Goal: Find specific page/section

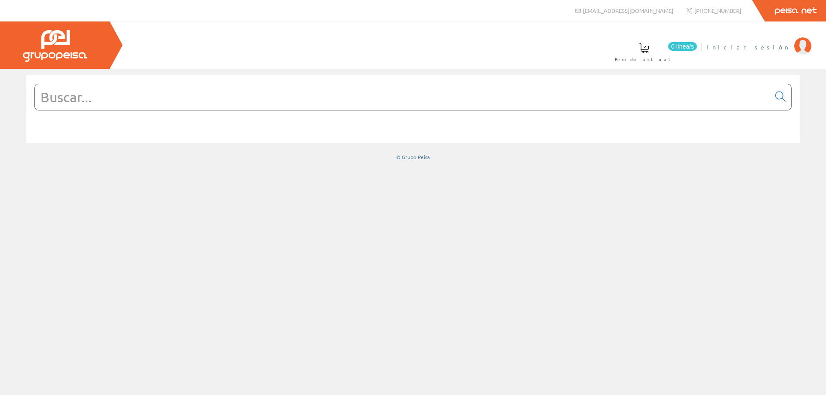
click at [778, 44] on span "Iniciar sesión" at bounding box center [747, 47] width 83 height 9
click at [150, 103] on input "text" at bounding box center [402, 97] width 735 height 26
paste input "5030020021"
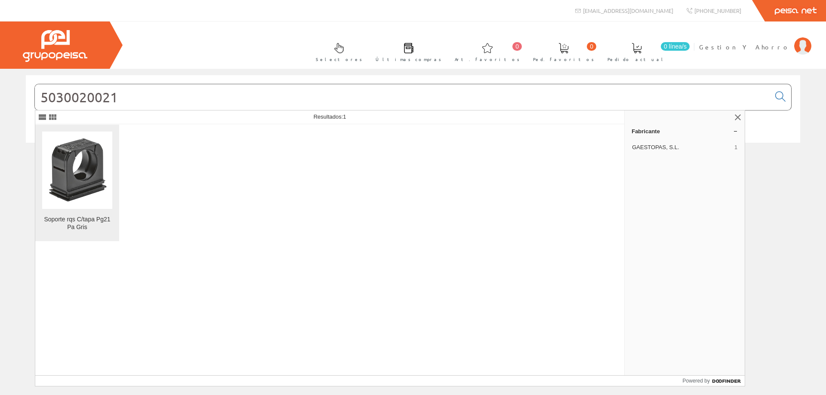
type input "5030020021"
click at [86, 173] on img at bounding box center [77, 170] width 70 height 70
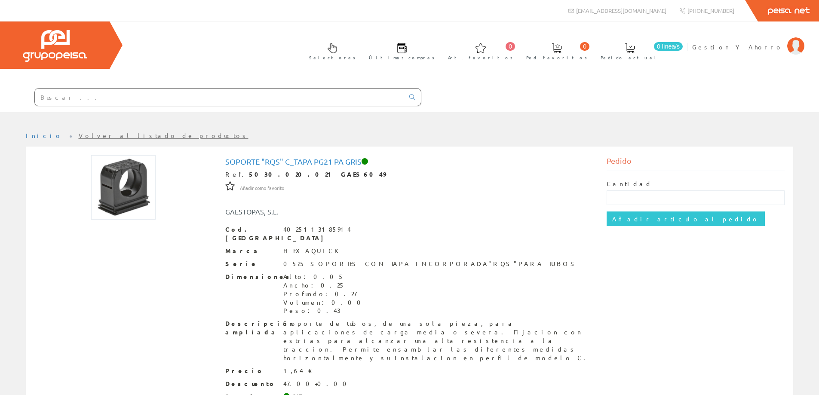
click at [132, 101] on input "text" at bounding box center [219, 97] width 369 height 17
paste input "5030020021"
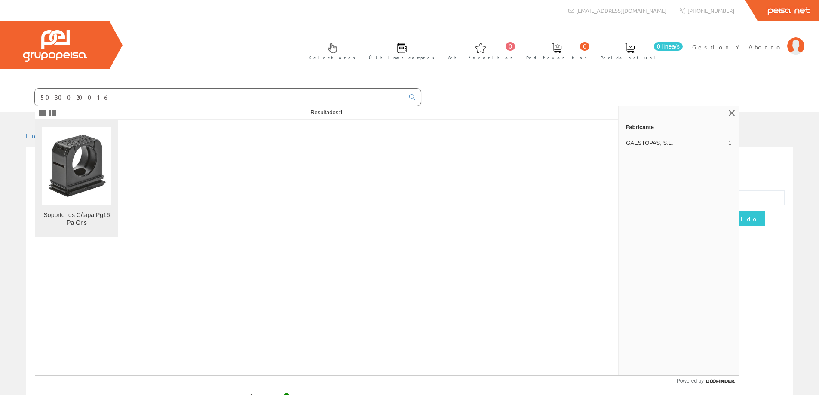
type input "5030020016"
click at [76, 161] on img at bounding box center [76, 165] width 69 height 69
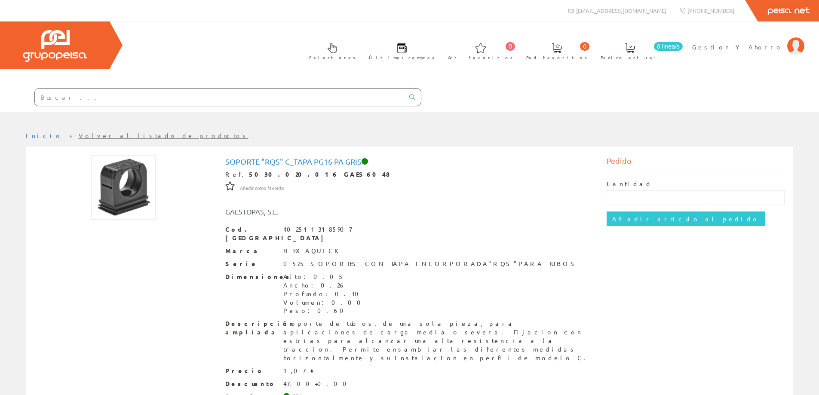
scroll to position [39, 0]
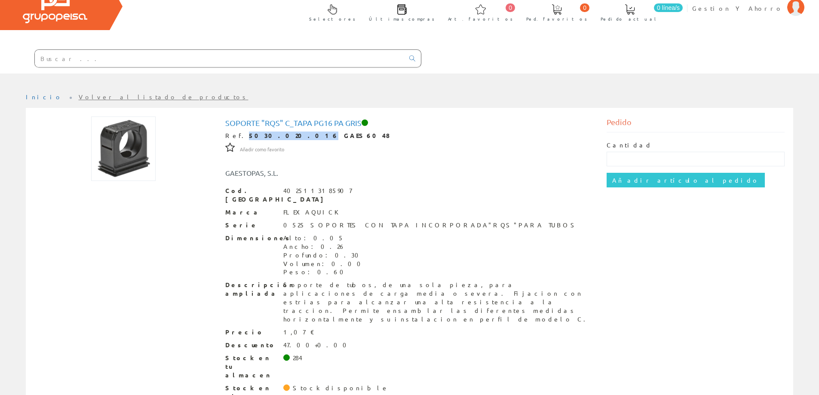
drag, startPoint x: 237, startPoint y: 136, endPoint x: 274, endPoint y: 138, distance: 37.1
click at [274, 138] on strong "5030.020.016 GAES6048" at bounding box center [319, 136] width 141 height 8
